Goal: Task Accomplishment & Management: Use online tool/utility

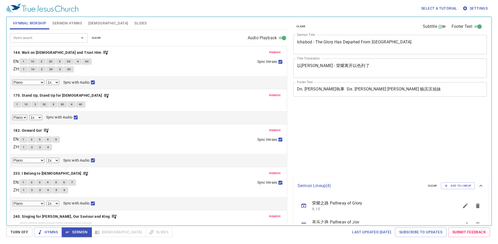
select select "1"
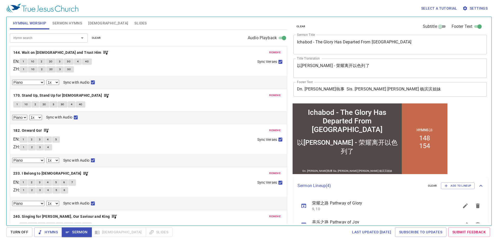
click at [14, 228] on span "Turn Off" at bounding box center [19, 231] width 18 height 6
click at [75, 234] on span "Sermon" at bounding box center [77, 231] width 22 height 6
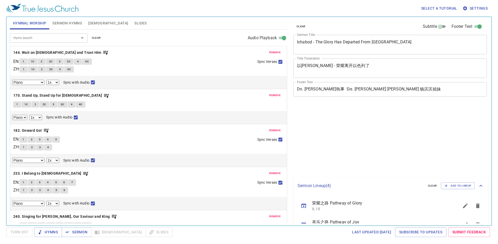
select select "1"
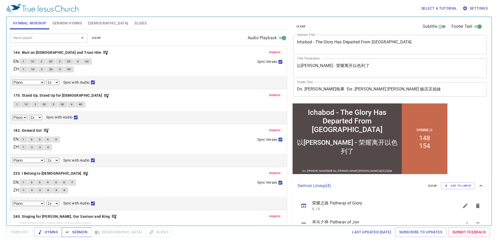
click at [80, 231] on span "Sermon" at bounding box center [77, 231] width 22 height 6
click at [88, 231] on button "Sermon" at bounding box center [77, 232] width 30 height 10
click at [28, 233] on span "Turn Off" at bounding box center [19, 231] width 18 height 6
click at [80, 232] on span "Sermon" at bounding box center [77, 231] width 22 height 6
click at [272, 53] on span "remove" at bounding box center [274, 52] width 11 height 5
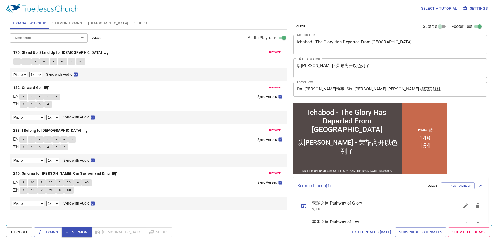
click at [272, 52] on span "remove" at bounding box center [274, 52] width 11 height 5
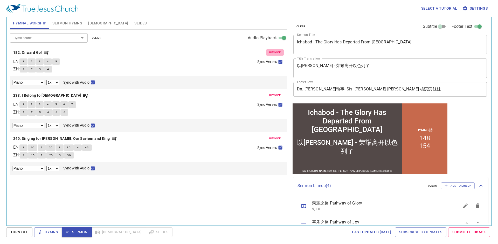
click at [272, 52] on span "remove" at bounding box center [274, 52] width 11 height 5
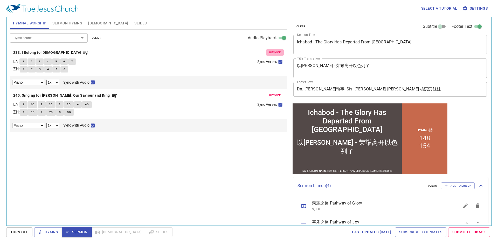
click at [272, 52] on span "remove" at bounding box center [274, 52] width 11 height 5
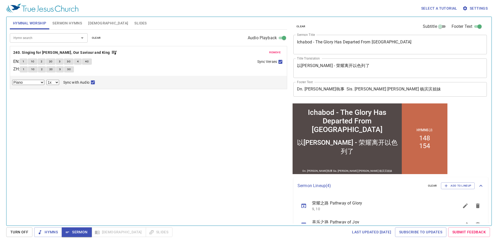
click at [272, 52] on span "remove" at bounding box center [274, 52] width 11 height 5
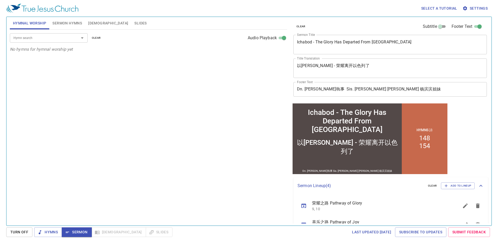
click at [61, 36] on input "Hymn search" at bounding box center [40, 38] width 59 height 6
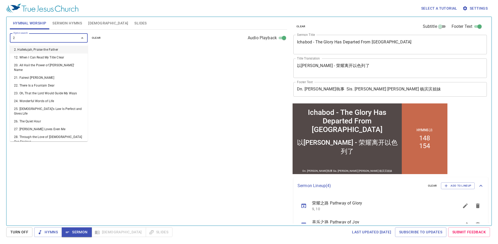
type input "24"
select select "1"
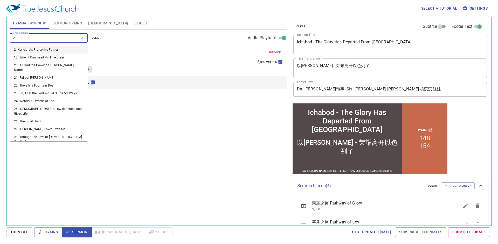
type input "27"
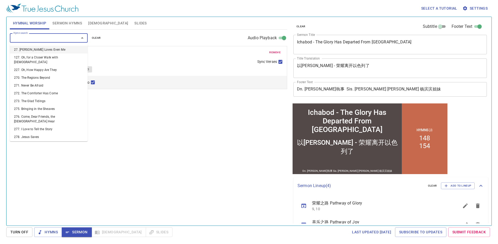
select select "1"
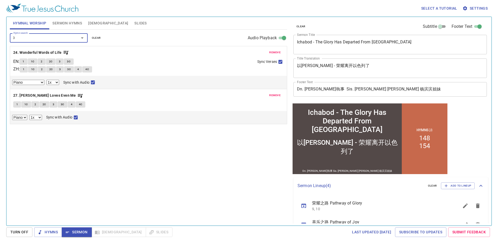
type input "32"
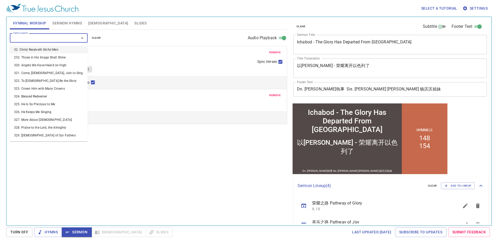
select select "1"
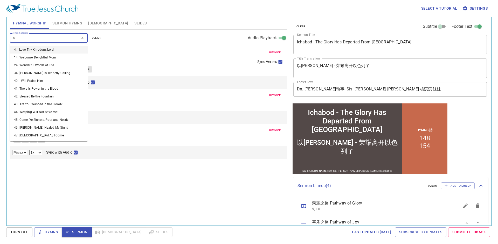
type input "49"
select select "1"
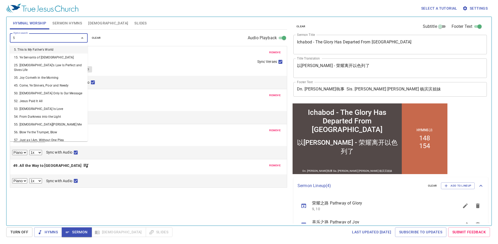
type input "59"
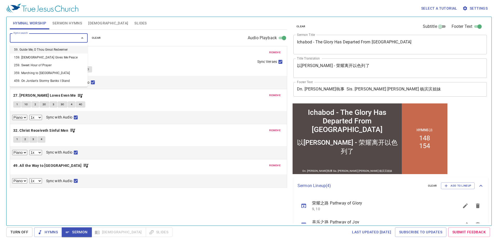
select select "1"
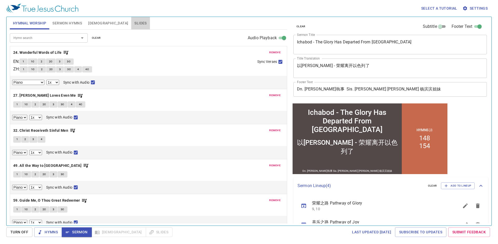
click at [134, 21] on span "Slides" at bounding box center [140, 23] width 12 height 6
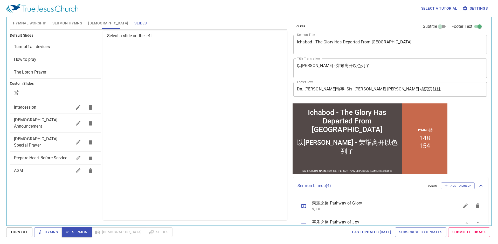
click at [35, 103] on div "Intercession" at bounding box center [55, 107] width 91 height 12
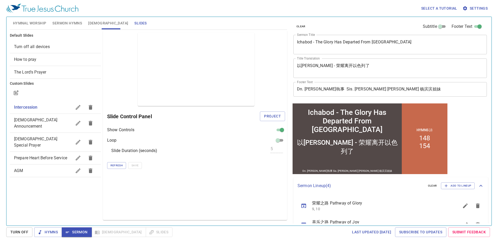
click at [34, 115] on div "[DEMOGRAPHIC_DATA] Announcement" at bounding box center [55, 123] width 91 height 19
click at [44, 133] on div "[DEMOGRAPHIC_DATA] Special Prayer" at bounding box center [55, 142] width 91 height 19
click at [49, 155] on span "Prepare Heart Before Service" at bounding box center [40, 157] width 53 height 5
checkbox input "true"
click at [274, 116] on span "Project" at bounding box center [272, 116] width 17 height 6
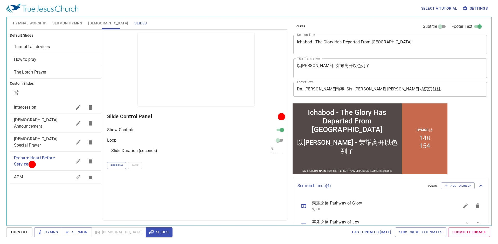
click at [43, 103] on div "Intercession" at bounding box center [55, 107] width 91 height 12
click at [276, 115] on span "Project" at bounding box center [272, 116] width 17 height 6
click at [20, 228] on button "Turn Off" at bounding box center [19, 232] width 26 height 10
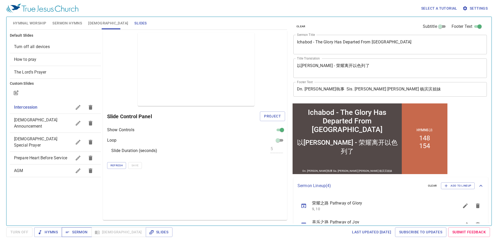
click at [77, 233] on span "Sermon" at bounding box center [77, 231] width 22 height 6
click at [146, 227] on button "Slides" at bounding box center [159, 232] width 27 height 10
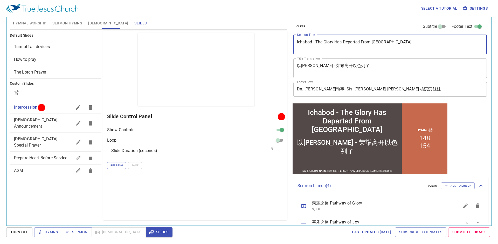
drag, startPoint x: 403, startPoint y: 37, endPoint x: 283, endPoint y: 44, distance: 119.5
click at [283, 44] on div "Hymnal Worship Sermon Hymns Bible Slides Hymn search Hymn search clear Audio Pl…" at bounding box center [249, 119] width 482 height 208
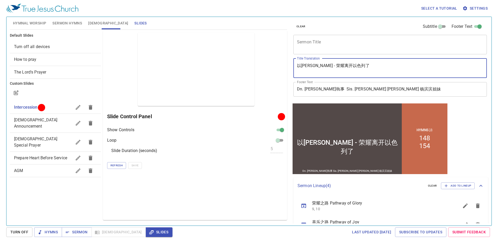
drag, startPoint x: 352, startPoint y: 67, endPoint x: 388, endPoint y: 68, distance: 36.1
click at [388, 68] on textarea "以迦博 - 荣耀离开以色列了" at bounding box center [390, 68] width 186 height 10
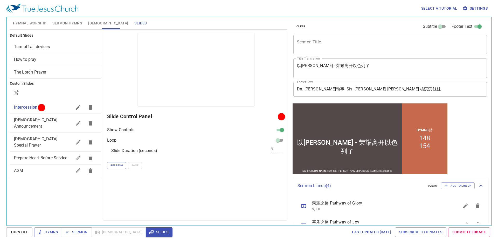
click at [65, 24] on span "Sermon Hymns" at bounding box center [67, 23] width 30 height 6
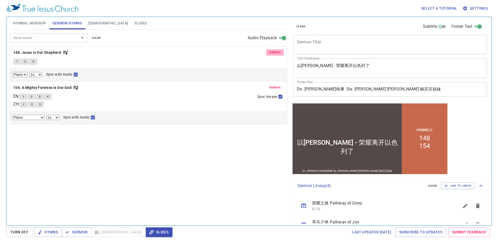
click at [273, 52] on span "remove" at bounding box center [274, 52] width 11 height 5
click at [273, 85] on span "remove" at bounding box center [274, 87] width 11 height 5
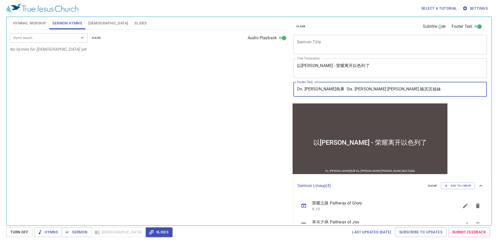
click at [425, 91] on input "Dn. Jabez Khaw 许雅比斯執事 Sis. Yeoh Peng Peng 杨滨滨姐妹" at bounding box center [389, 89] width 193 height 15
paste input "Bro. Ooi Yong Song 黄涌颂弟兄"
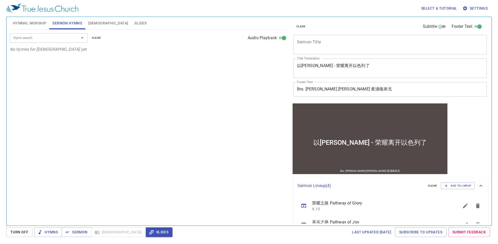
drag, startPoint x: 367, startPoint y: 86, endPoint x: 367, endPoint y: 93, distance: 7.0
click at [367, 86] on input "Bro. Ooi Yong Song 黄涌颂弟兄" at bounding box center [389, 89] width 193 height 15
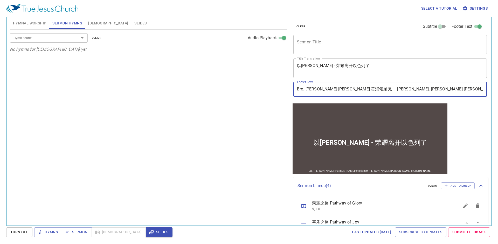
drag, startPoint x: 356, startPoint y: 90, endPoint x: 458, endPoint y: 91, distance: 101.7
click at [458, 91] on input "Bro. Ooi Yong Song 黄涌颂弟兄 Sis. Tang Hui Ling 邓慧琳姐妹" at bounding box center [389, 89] width 193 height 15
paste input "Sis. Stefanie Shee 许美恩"
type input "Bro. [PERSON_NAME] [PERSON_NAME] 黄涌颂弟兄 [PERSON_NAME]. [PERSON_NAME]姐妹"
click at [464, 117] on div "clear Subtitle Footer Text Sermon Title x Sermon Title Title Translation 以迦博 - …" at bounding box center [389, 119] width 201 height 208
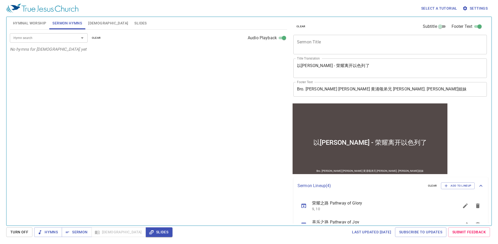
click at [333, 44] on textarea "Sermon Title" at bounding box center [390, 44] width 186 height 10
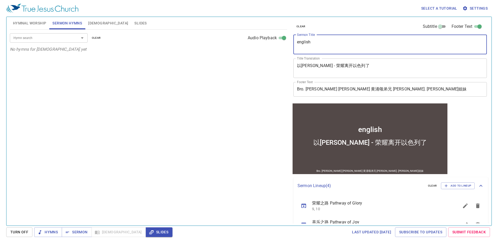
type textarea "english"
click at [240, 87] on div "Hymn search Hymn search clear Audio Playback No hymns for sermon yet" at bounding box center [148, 125] width 277 height 191
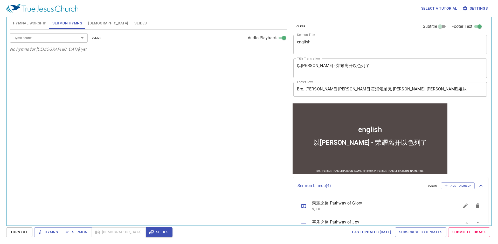
click at [134, 24] on span "Slides" at bounding box center [140, 23] width 12 height 6
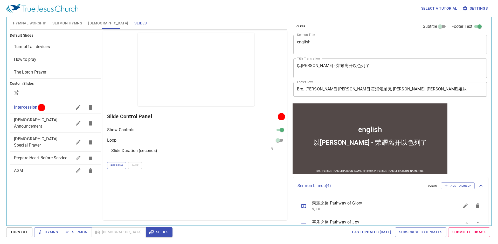
click at [46, 22] on button "Hymnal Worship" at bounding box center [30, 23] width 40 height 12
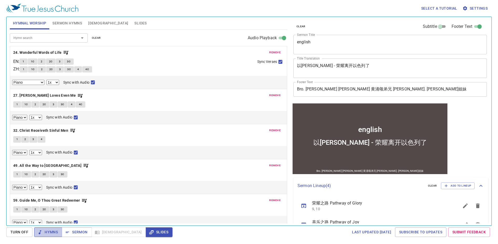
click at [49, 234] on span "Hymns" at bounding box center [47, 231] width 19 height 6
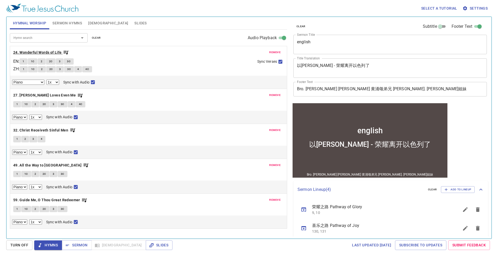
click at [44, 53] on b "24. Wonderful Words of Life" at bounding box center [37, 52] width 49 height 6
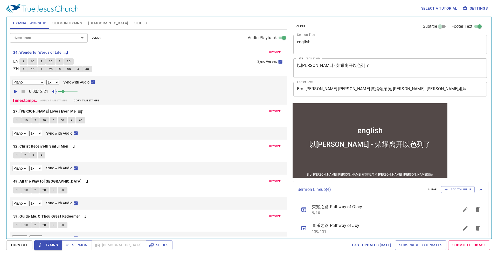
click at [23, 62] on button "1" at bounding box center [23, 61] width 8 height 6
checkbox input "false"
click at [34, 62] on span "1C" at bounding box center [33, 61] width 4 height 5
click at [43, 64] on button "2" at bounding box center [42, 61] width 8 height 6
click at [50, 61] on button "2C" at bounding box center [51, 61] width 10 height 6
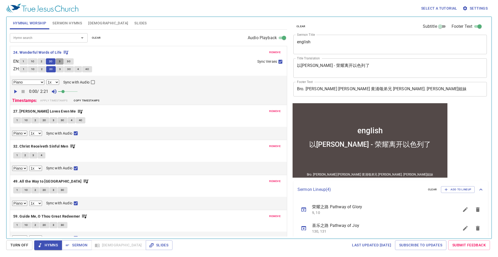
click at [64, 61] on button "3" at bounding box center [60, 61] width 8 height 6
click at [79, 70] on span "4" at bounding box center [78, 69] width 2 height 5
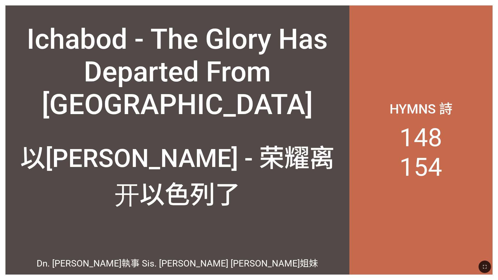
click at [207, 102] on p "Hymns 詩" at bounding box center [421, 107] width 63 height 19
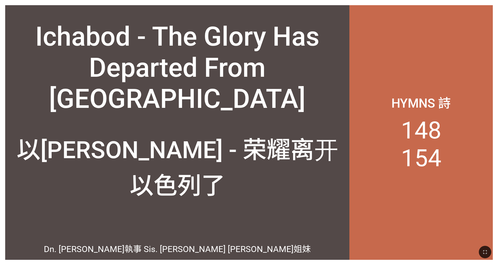
click at [207, 165] on li "154" at bounding box center [421, 158] width 40 height 28
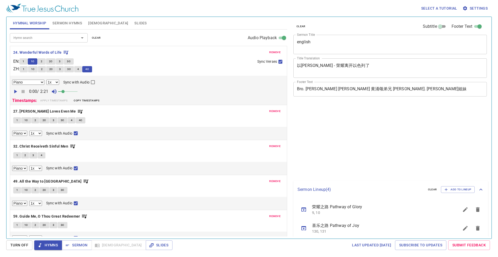
select select "1"
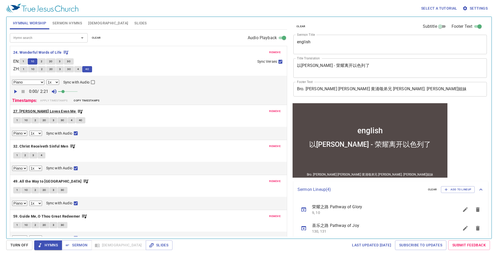
click at [44, 112] on b "27. [PERSON_NAME] Loves Even Me" at bounding box center [44, 111] width 63 height 6
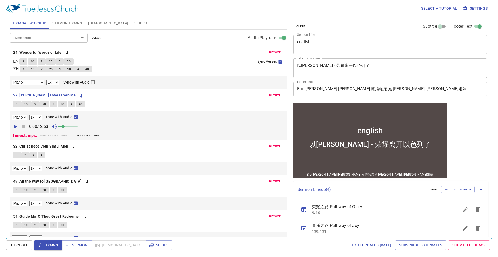
click at [18, 106] on button "1" at bounding box center [17, 104] width 8 height 6
checkbox input "false"
click at [30, 106] on button "1C" at bounding box center [26, 104] width 10 height 6
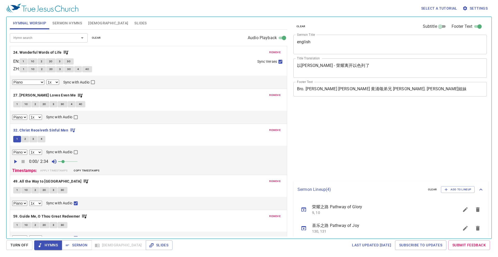
select select "1"
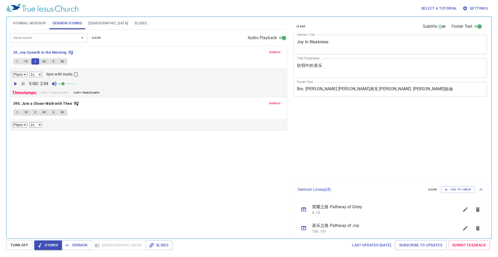
select select "1"
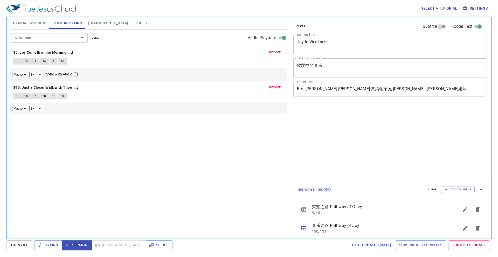
select select "1"
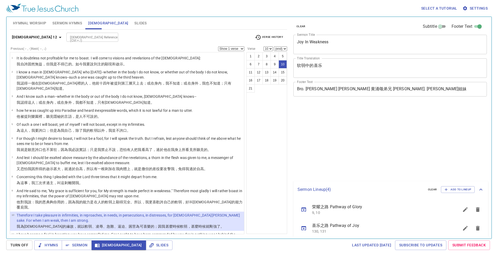
select select "10"
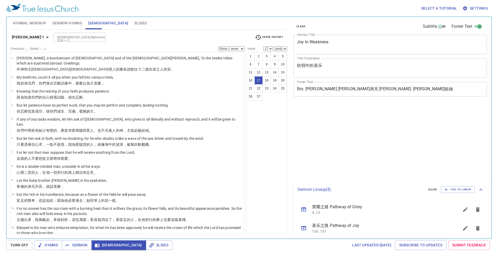
select select "17"
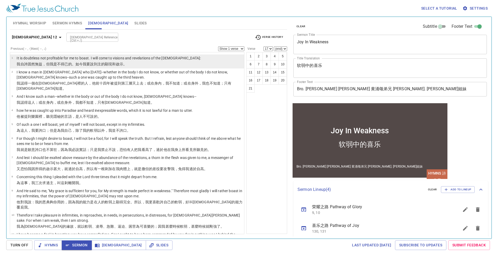
click at [129, 66] on p "我 自誇 固然 無 益 ，但 我是不得已的。如今我要說到 主 的顯現 和 啟示 。" at bounding box center [109, 63] width 184 height 5
click at [128, 61] on td "It is doubtless not profitable for me to boast. I will come to visions and reve…" at bounding box center [109, 59] width 184 height 6
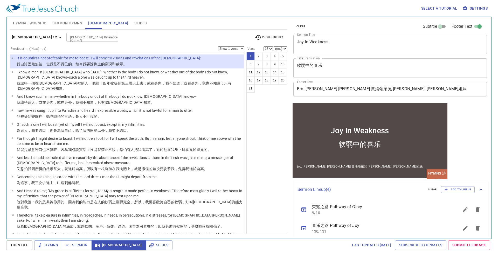
select select "1"
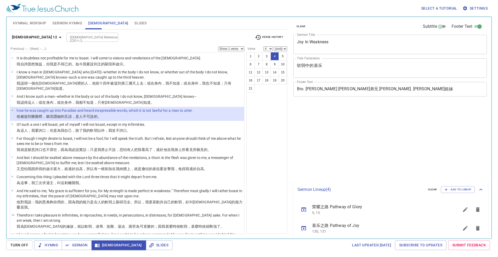
select select "4"
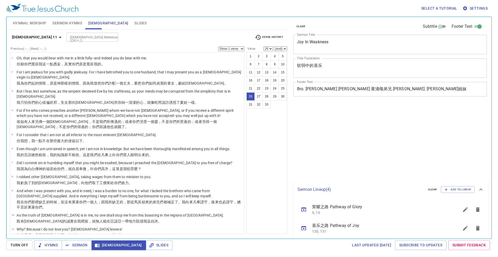
select select "26"
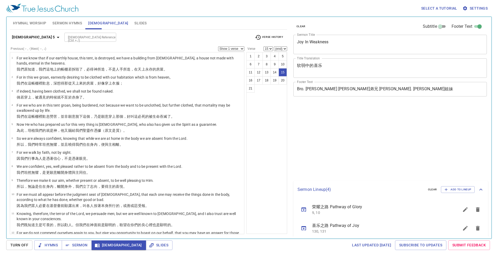
select select "15"
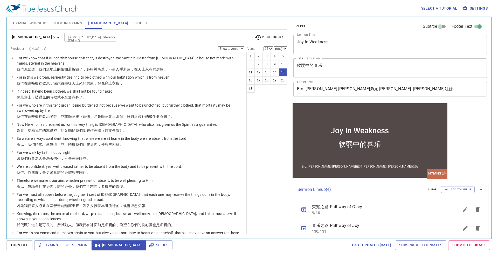
scroll to position [126, 0]
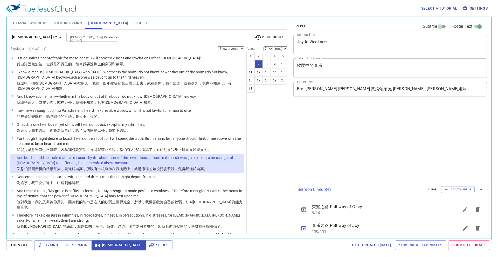
select select "7"
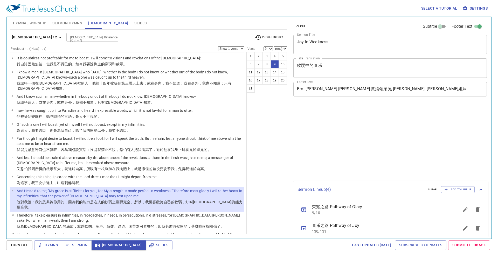
select select "9"
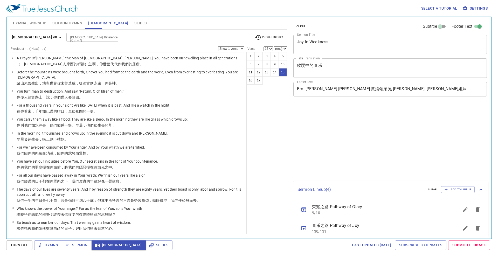
select select "15"
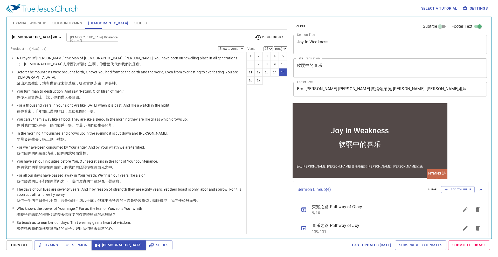
click at [26, 40] on b "Psalm 90" at bounding box center [34, 37] width 45 height 6
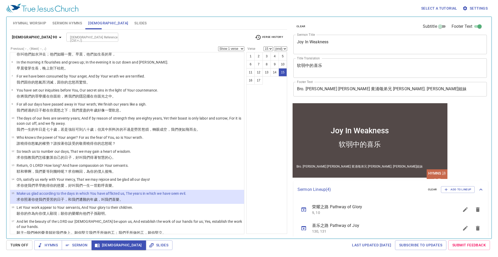
click at [33, 36] on div "Book Gen Ex Lev Num Deut Josh Judg Ruth 1 Sam 2 Sam 1 Kgs 2 Kgs 1 Chr 2 Chr Ezr…" at bounding box center [249, 128] width 498 height 257
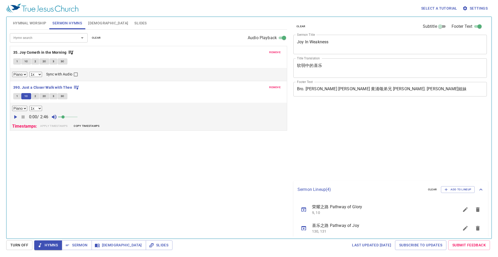
select select "1"
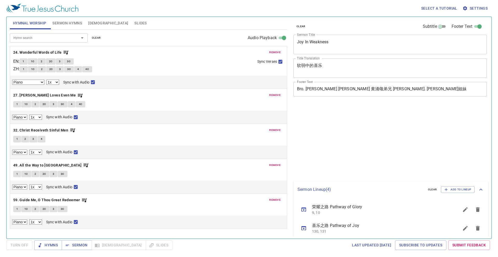
select select "1"
